Goal: Go to known website: Access a specific website the user already knows

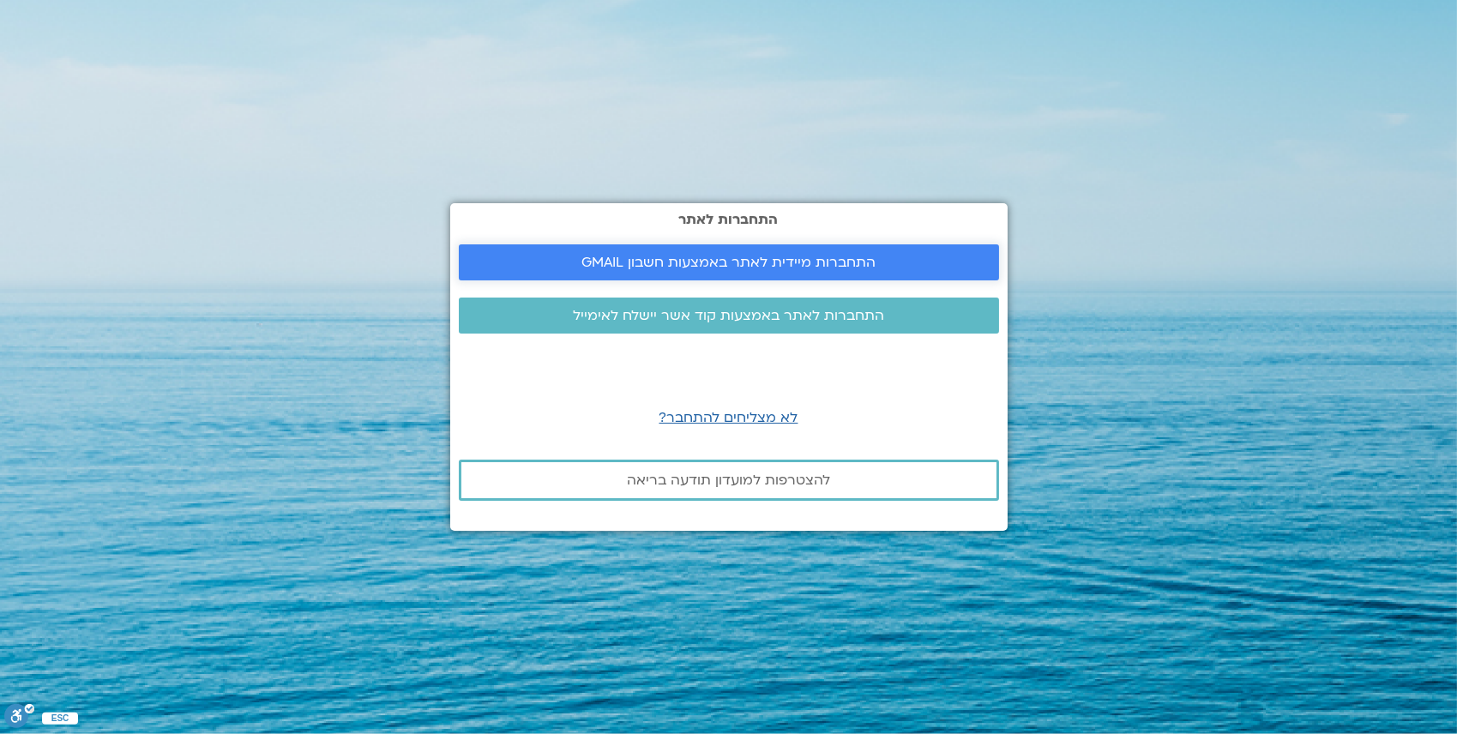
click at [815, 261] on span "התחברות מיידית לאתר באמצעות חשבון GMAIL" at bounding box center [728, 262] width 294 height 15
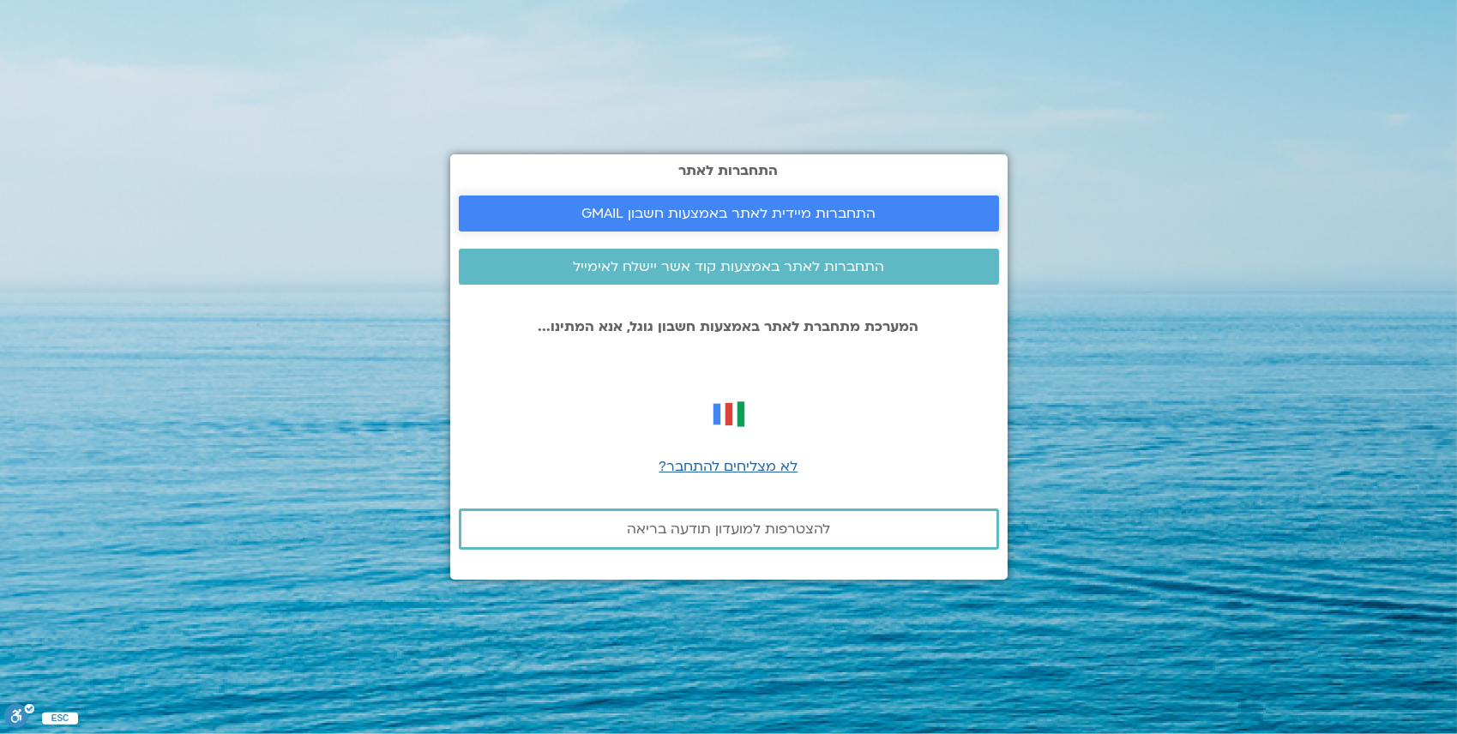
click at [791, 215] on span "התחברות מיידית לאתר באמצעות חשבון GMAIL" at bounding box center [728, 213] width 294 height 15
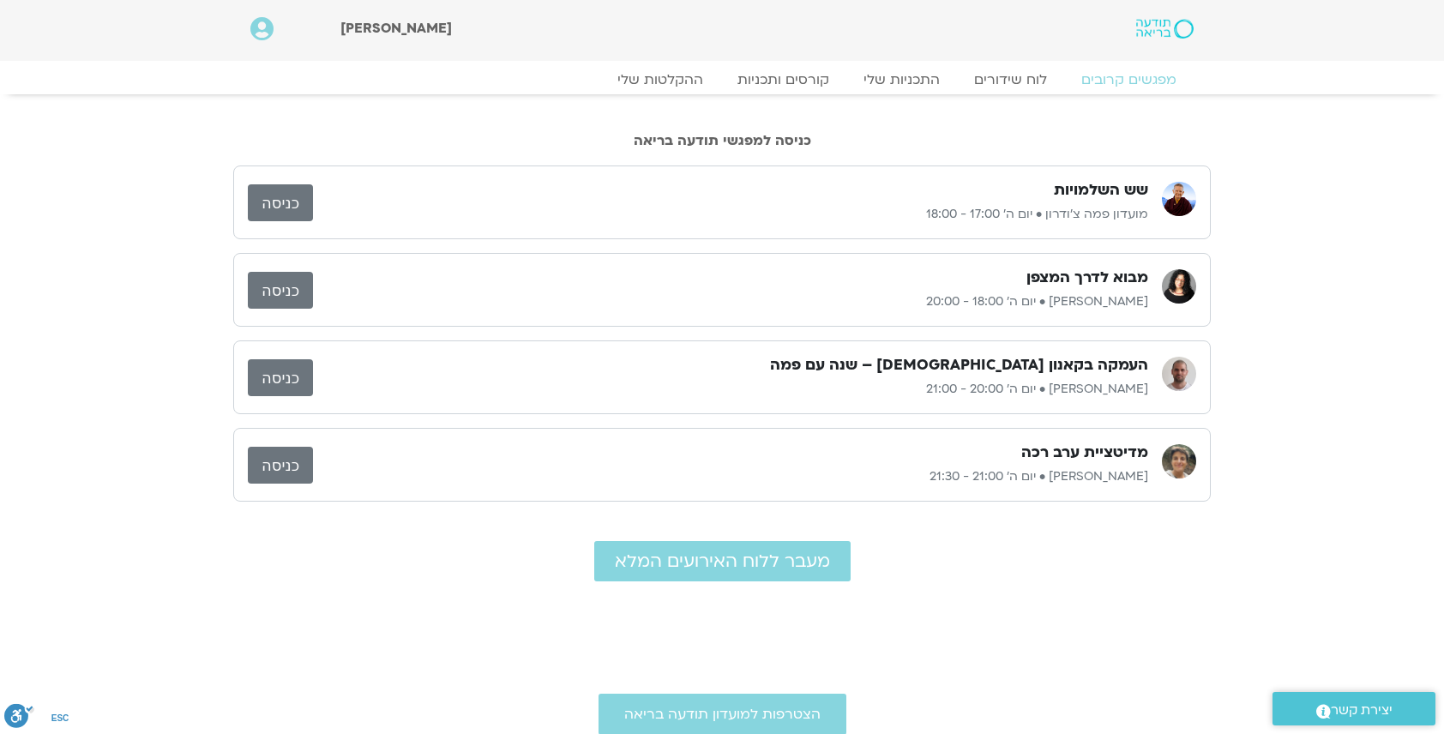
click at [282, 190] on link "כניסה" at bounding box center [280, 202] width 65 height 37
